Goal: Complete application form

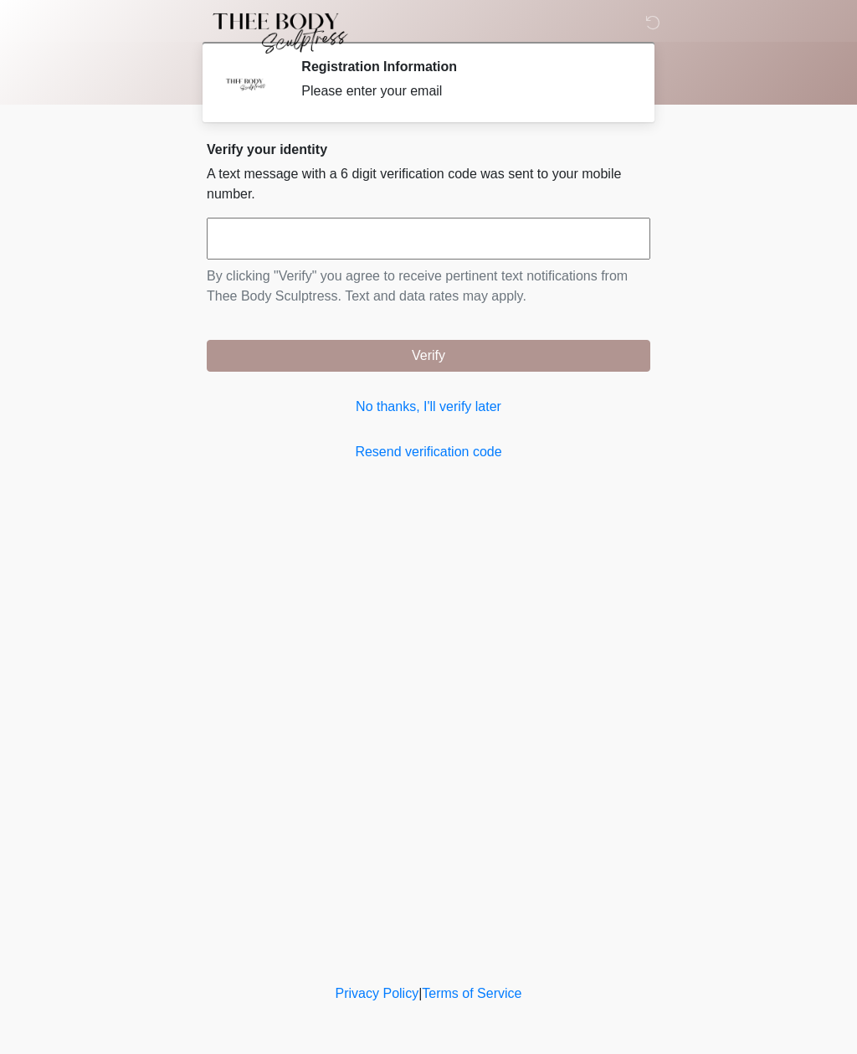
click at [524, 249] on input "text" at bounding box center [429, 239] width 444 height 42
type input "******"
click at [558, 371] on button "Verify" at bounding box center [429, 356] width 444 height 32
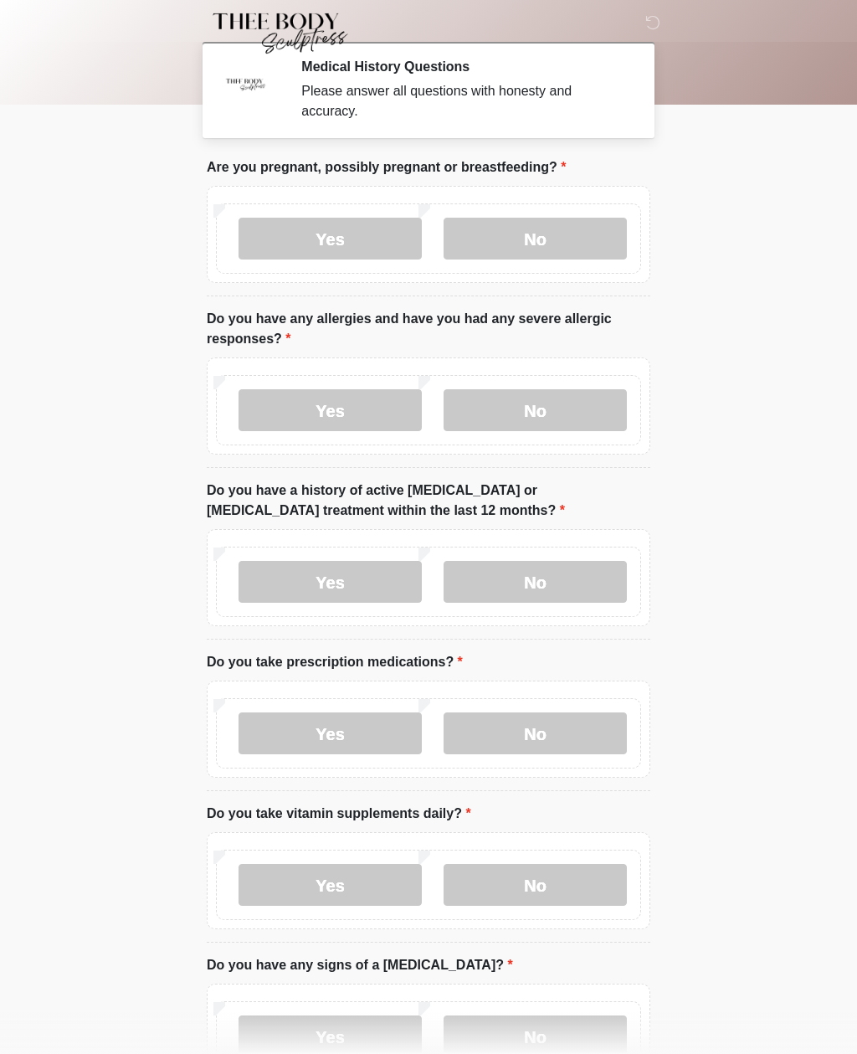
click at [600, 242] on label "No" at bounding box center [535, 239] width 183 height 42
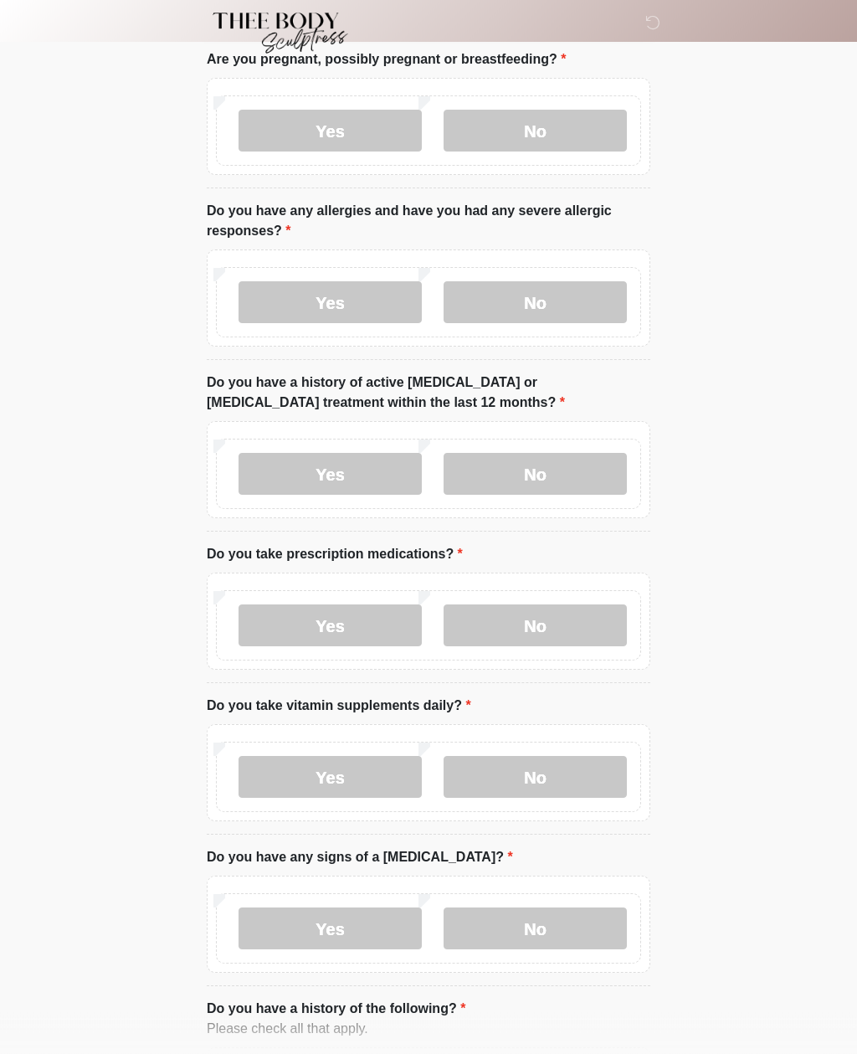
scroll to position [111, 0]
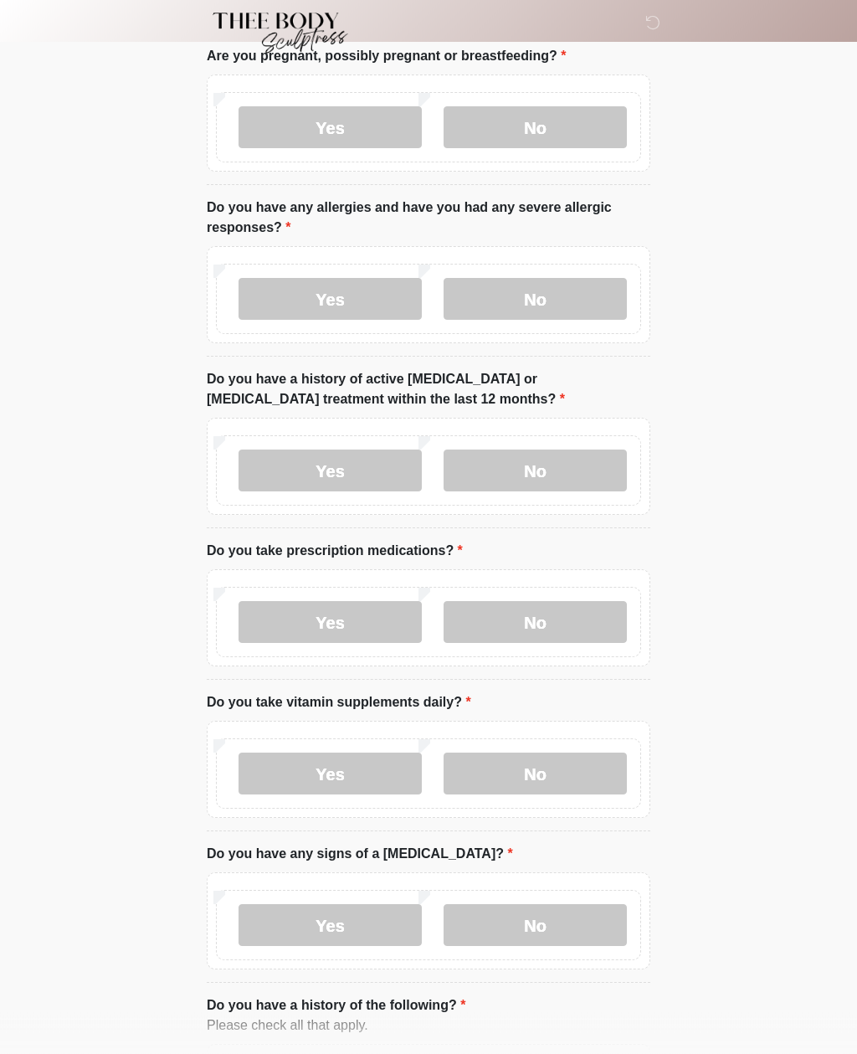
click at [372, 319] on label "Yes" at bounding box center [330, 300] width 183 height 42
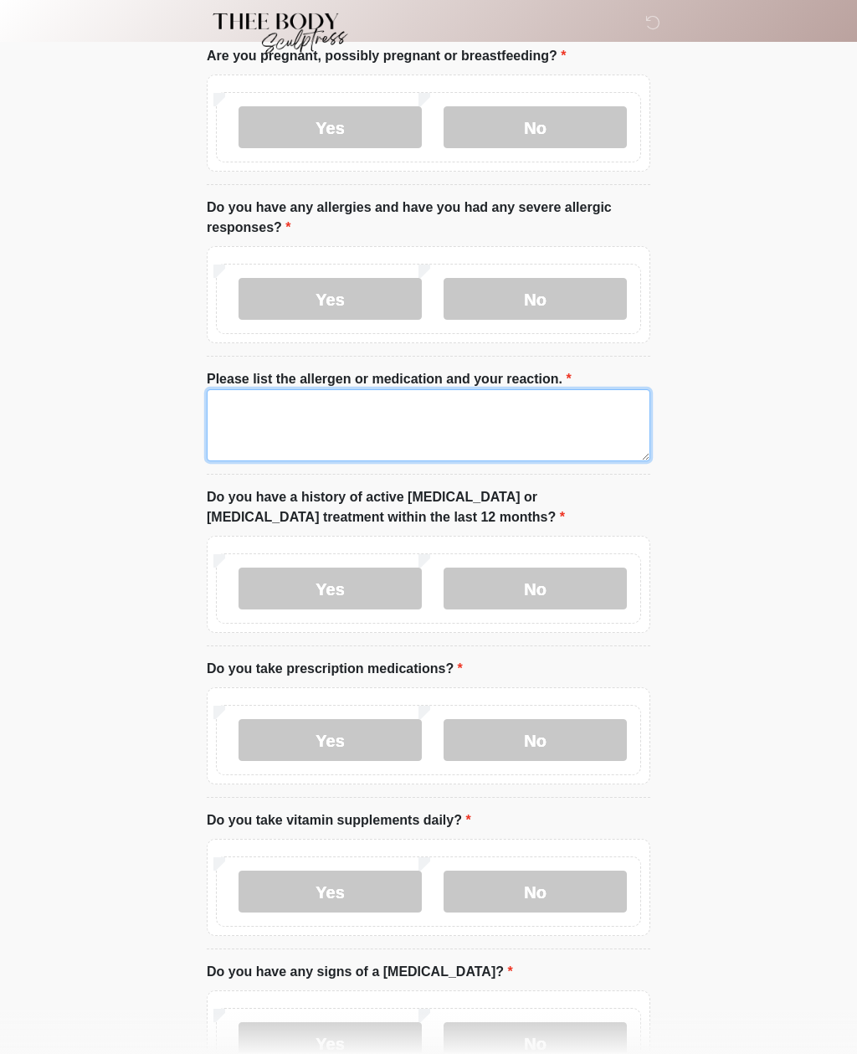
click at [425, 398] on textarea "Please list the allergen or medication and your reaction." at bounding box center [429, 425] width 444 height 72
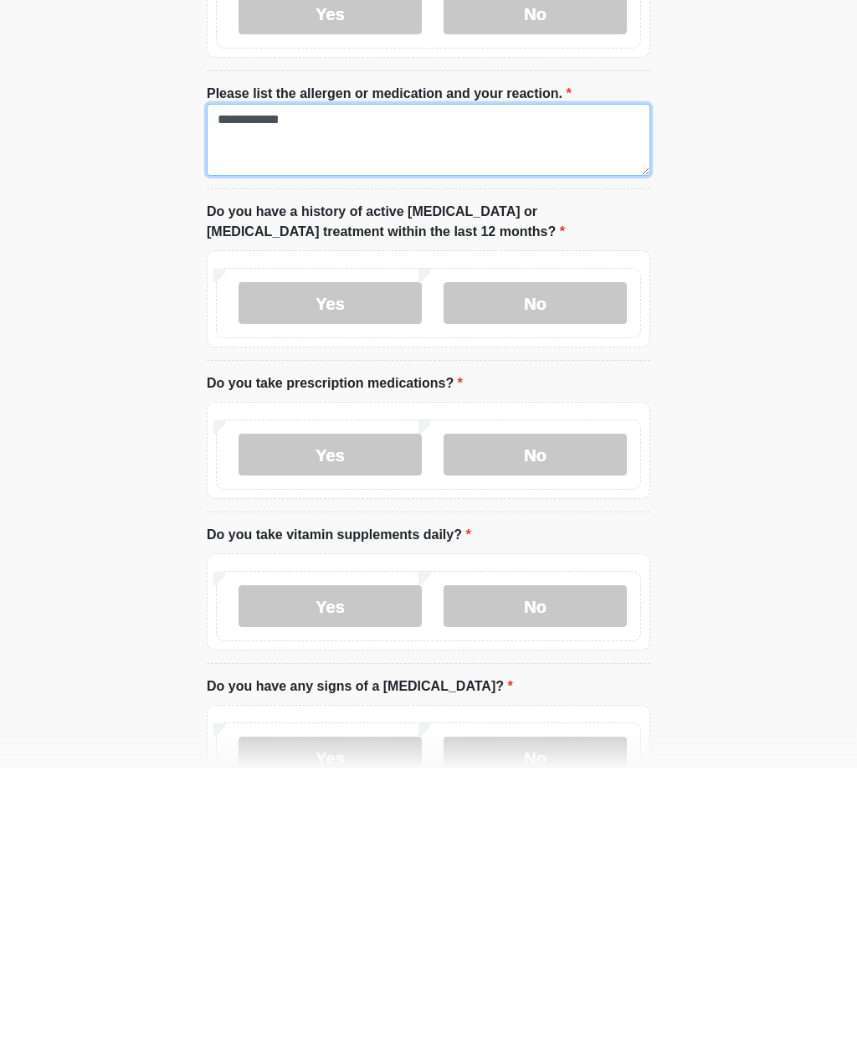
type textarea "**********"
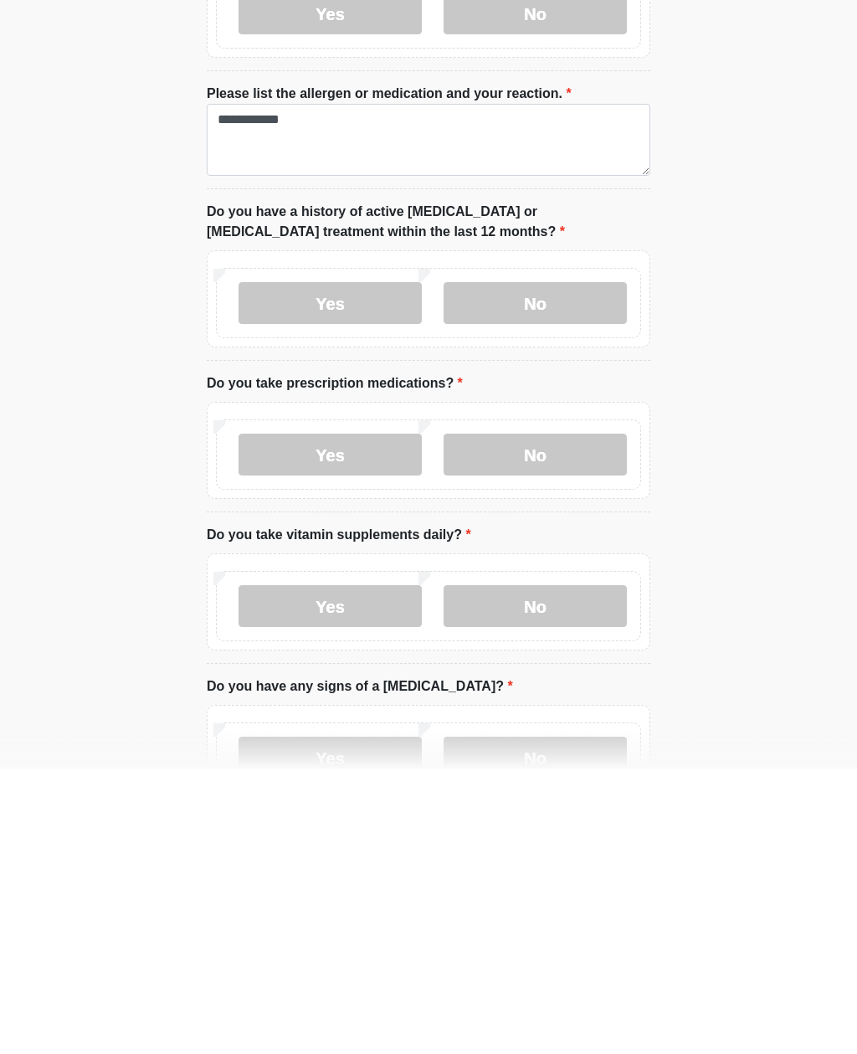
click at [592, 569] on label "No" at bounding box center [535, 590] width 183 height 42
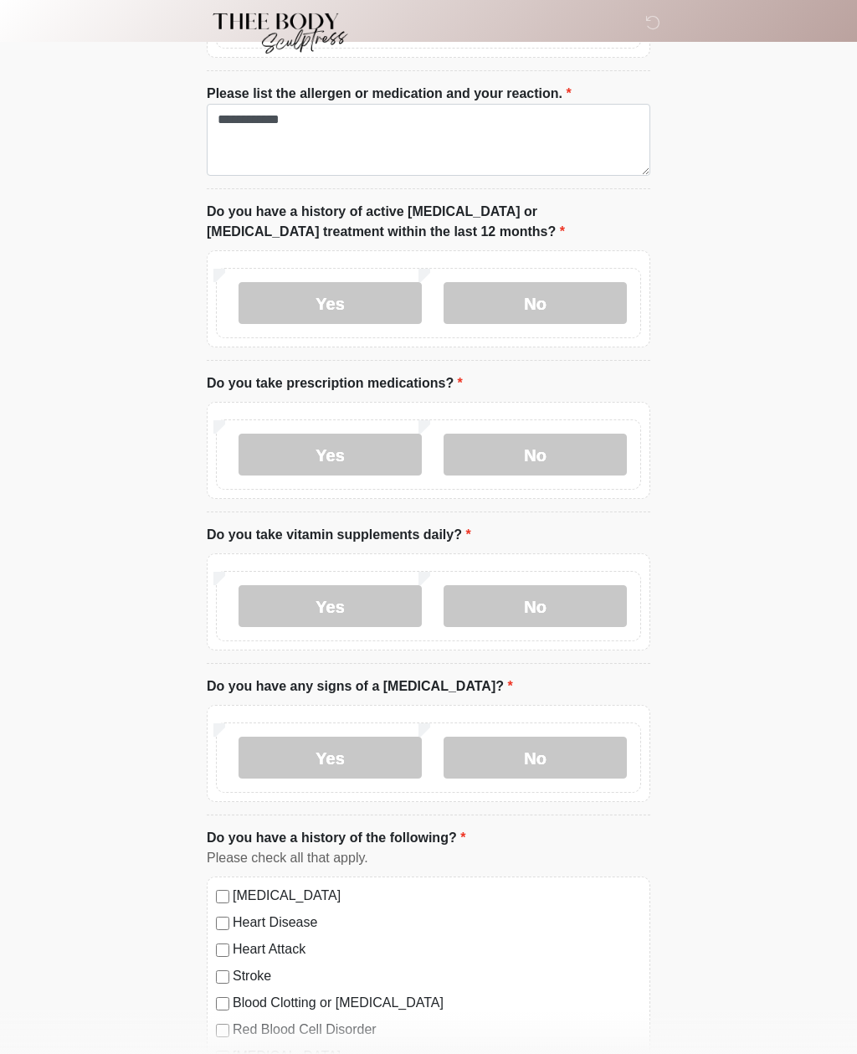
click at [364, 466] on label "Yes" at bounding box center [330, 455] width 183 height 42
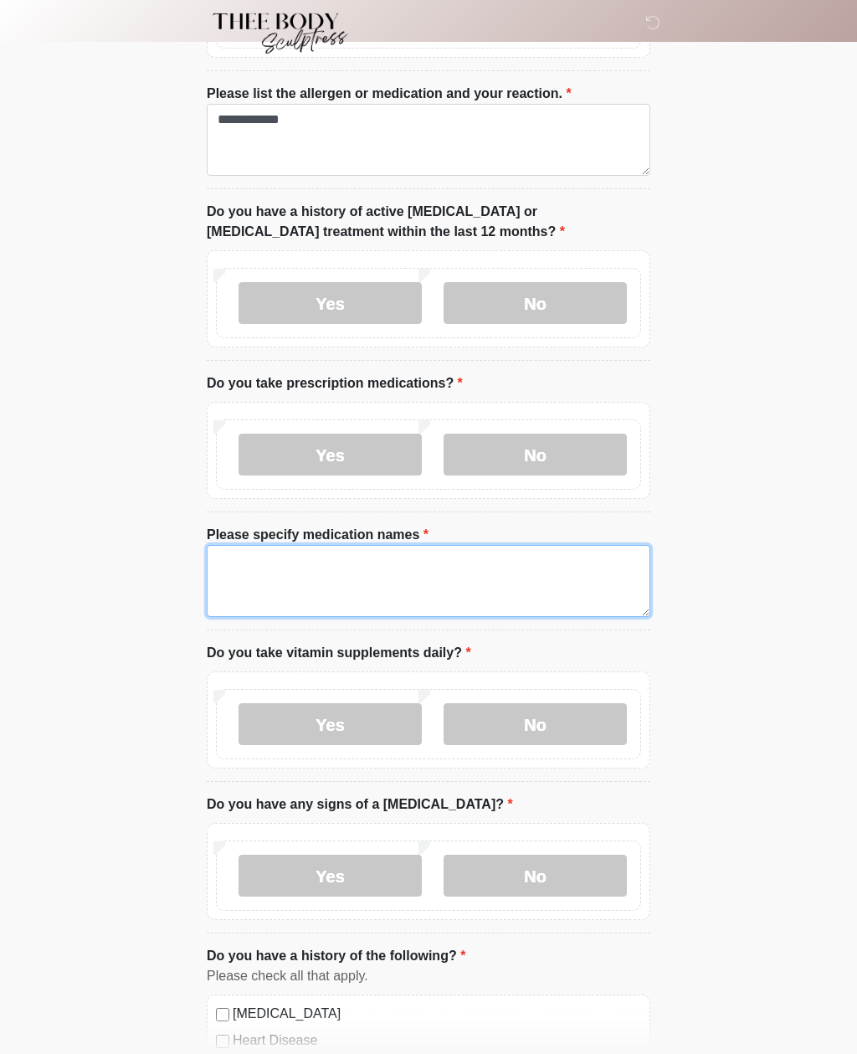
click at [449, 568] on textarea "Please specify medication names" at bounding box center [429, 581] width 444 height 72
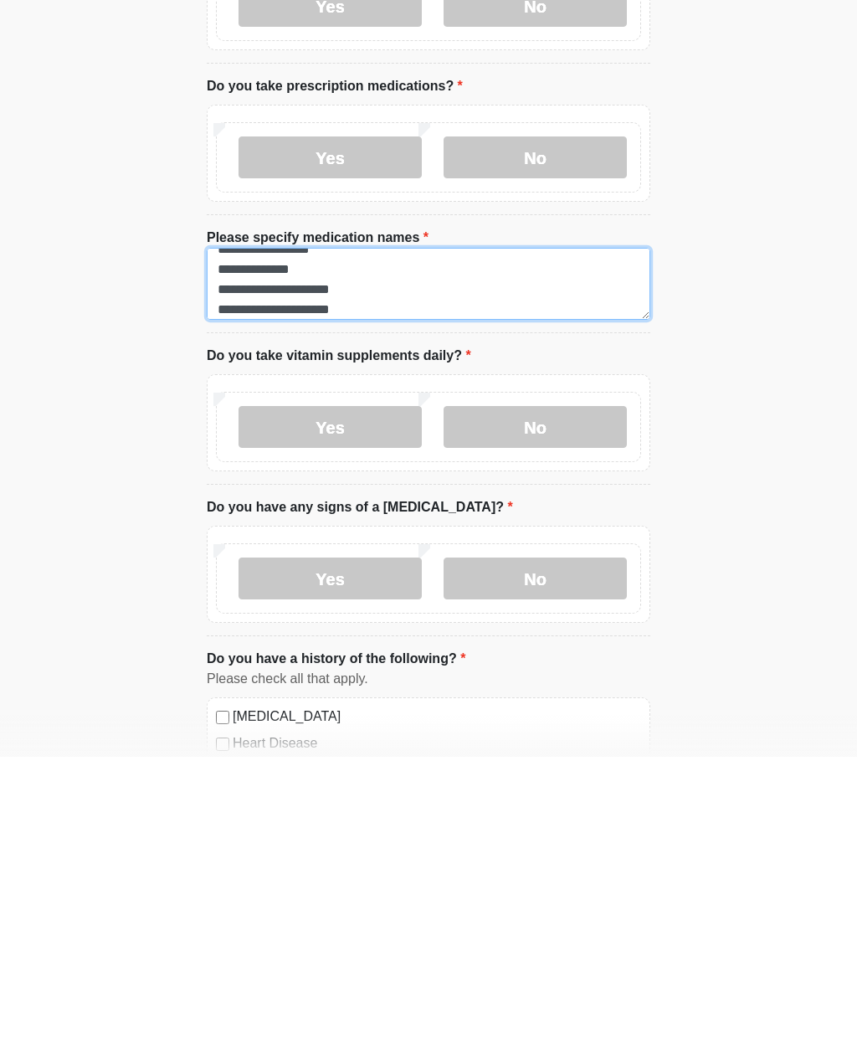
type textarea "**********"
click at [375, 703] on label "Yes" at bounding box center [330, 724] width 183 height 42
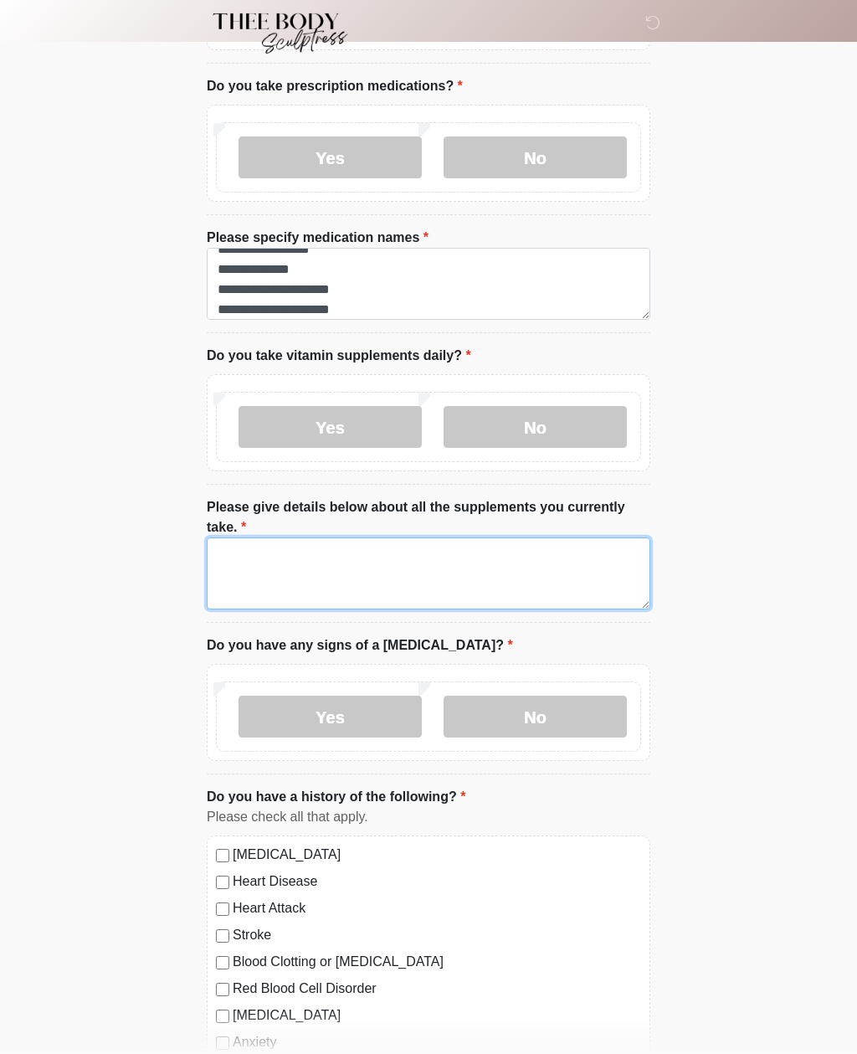
click at [373, 565] on textarea "Please give details below about all the supplements you currently take." at bounding box center [429, 574] width 444 height 72
type textarea "*"
type textarea "**********"
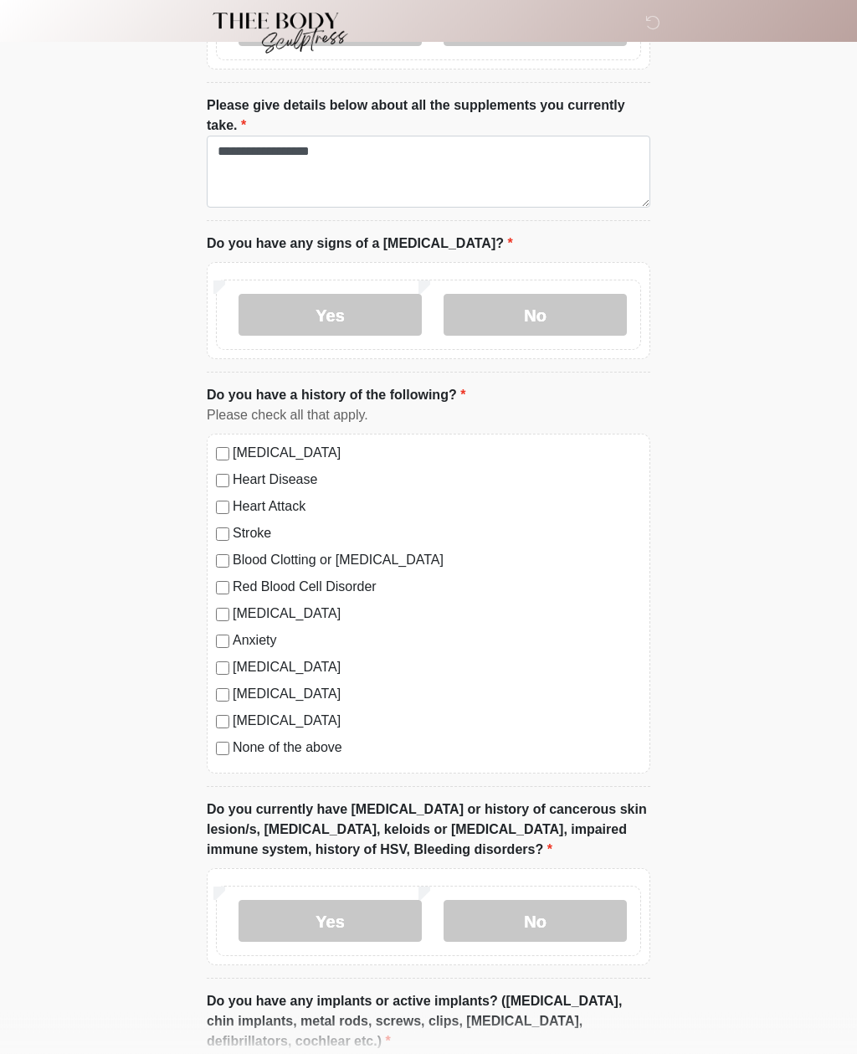
scroll to position [1096, 0]
click at [594, 313] on label "No" at bounding box center [535, 315] width 183 height 42
click at [338, 452] on label "[MEDICAL_DATA]" at bounding box center [437, 452] width 409 height 20
click at [278, 720] on label "[MEDICAL_DATA]" at bounding box center [437, 720] width 409 height 20
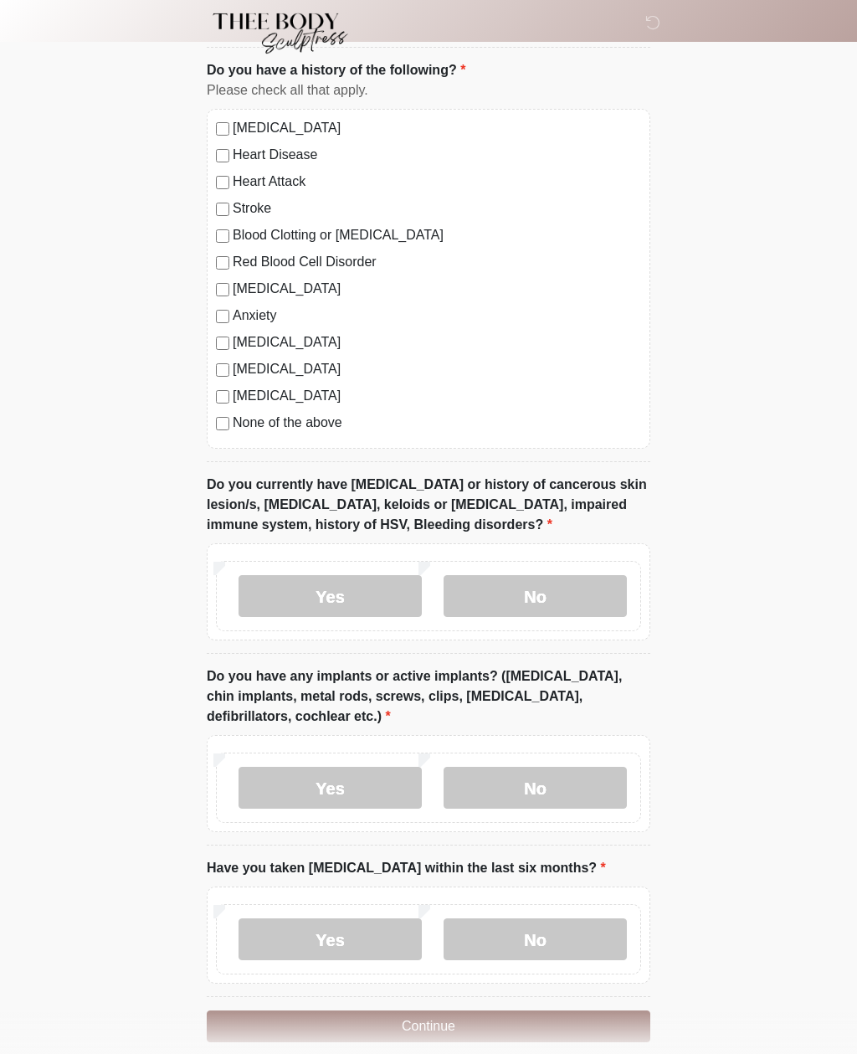
scroll to position [1441, 0]
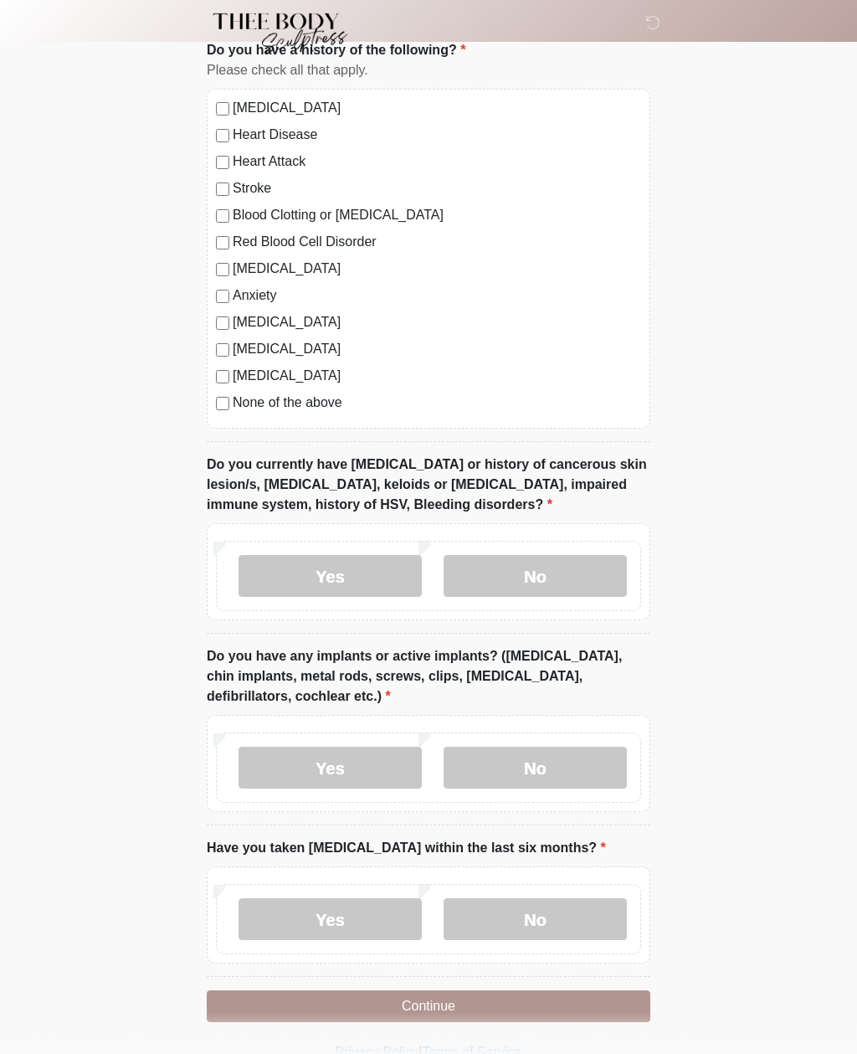
click at [590, 580] on label "No" at bounding box center [535, 576] width 183 height 42
click at [579, 766] on label "No" at bounding box center [535, 768] width 183 height 42
click at [576, 933] on label "No" at bounding box center [535, 919] width 183 height 42
click at [512, 1005] on button "Continue" at bounding box center [429, 1007] width 444 height 32
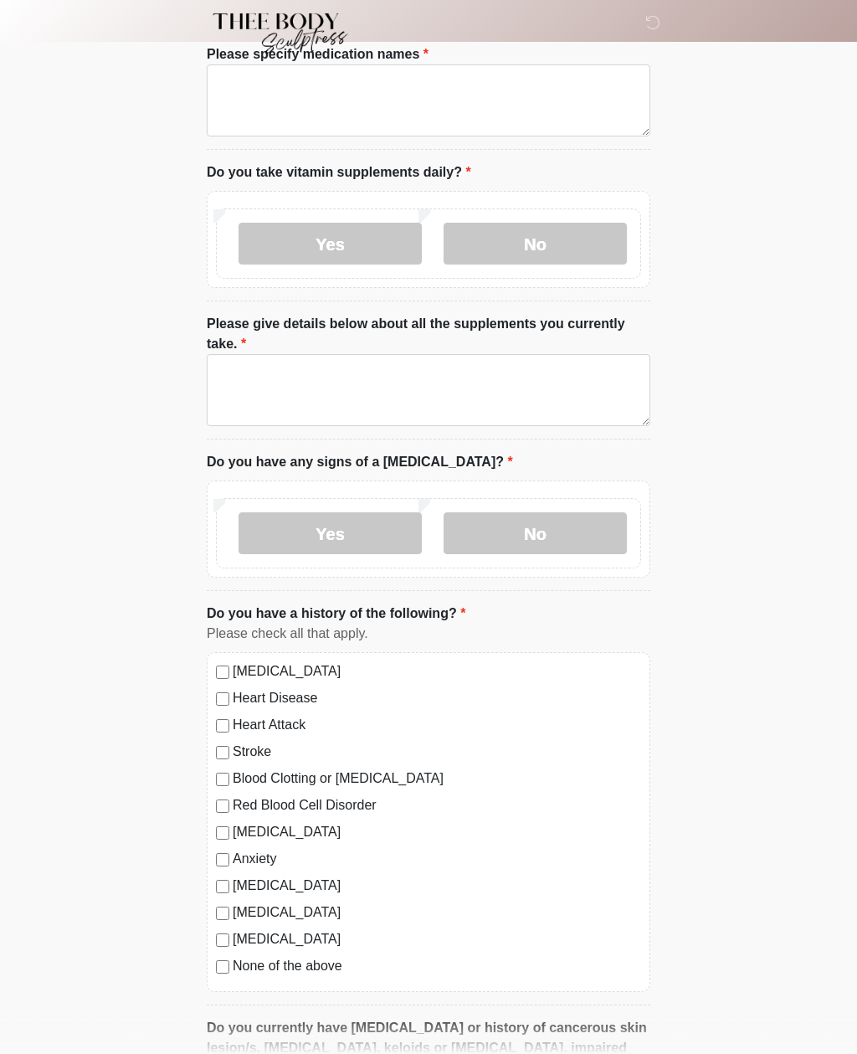
scroll to position [0, 0]
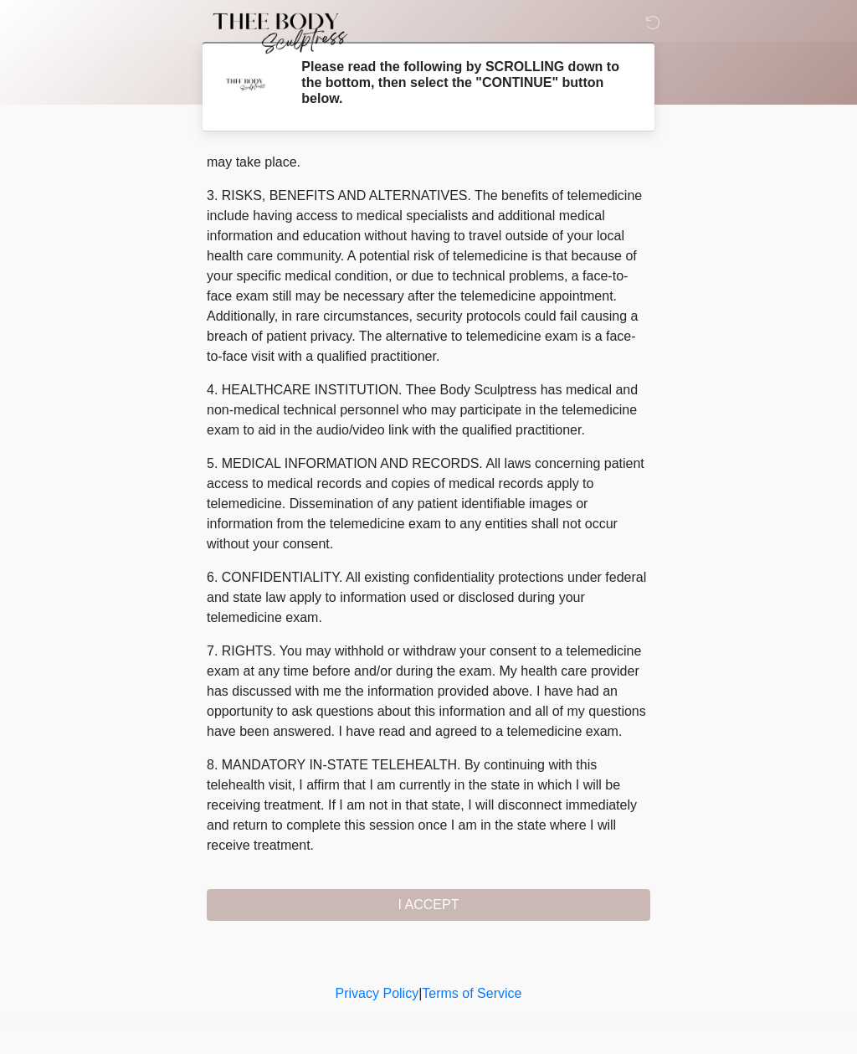
click at [490, 903] on button "I ACCEPT" at bounding box center [429, 905] width 444 height 32
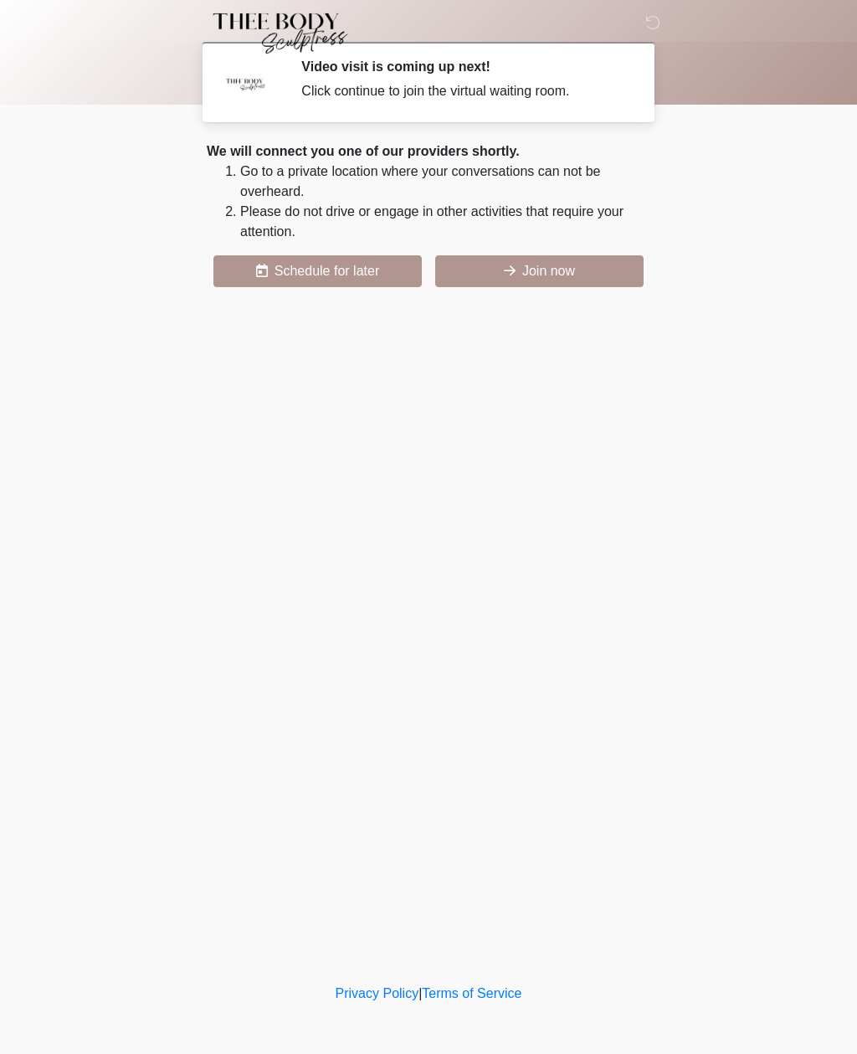
click at [571, 280] on button "Join now" at bounding box center [539, 271] width 208 height 32
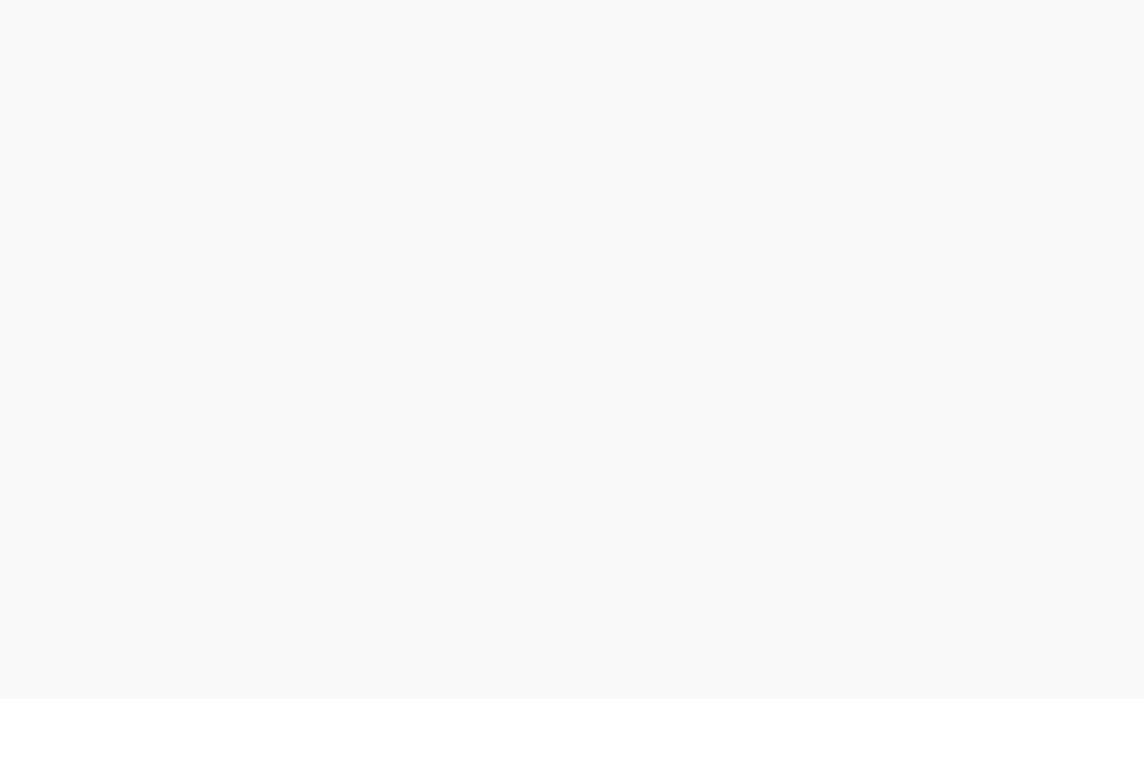
scroll to position [5, 0]
